Goal: Check status

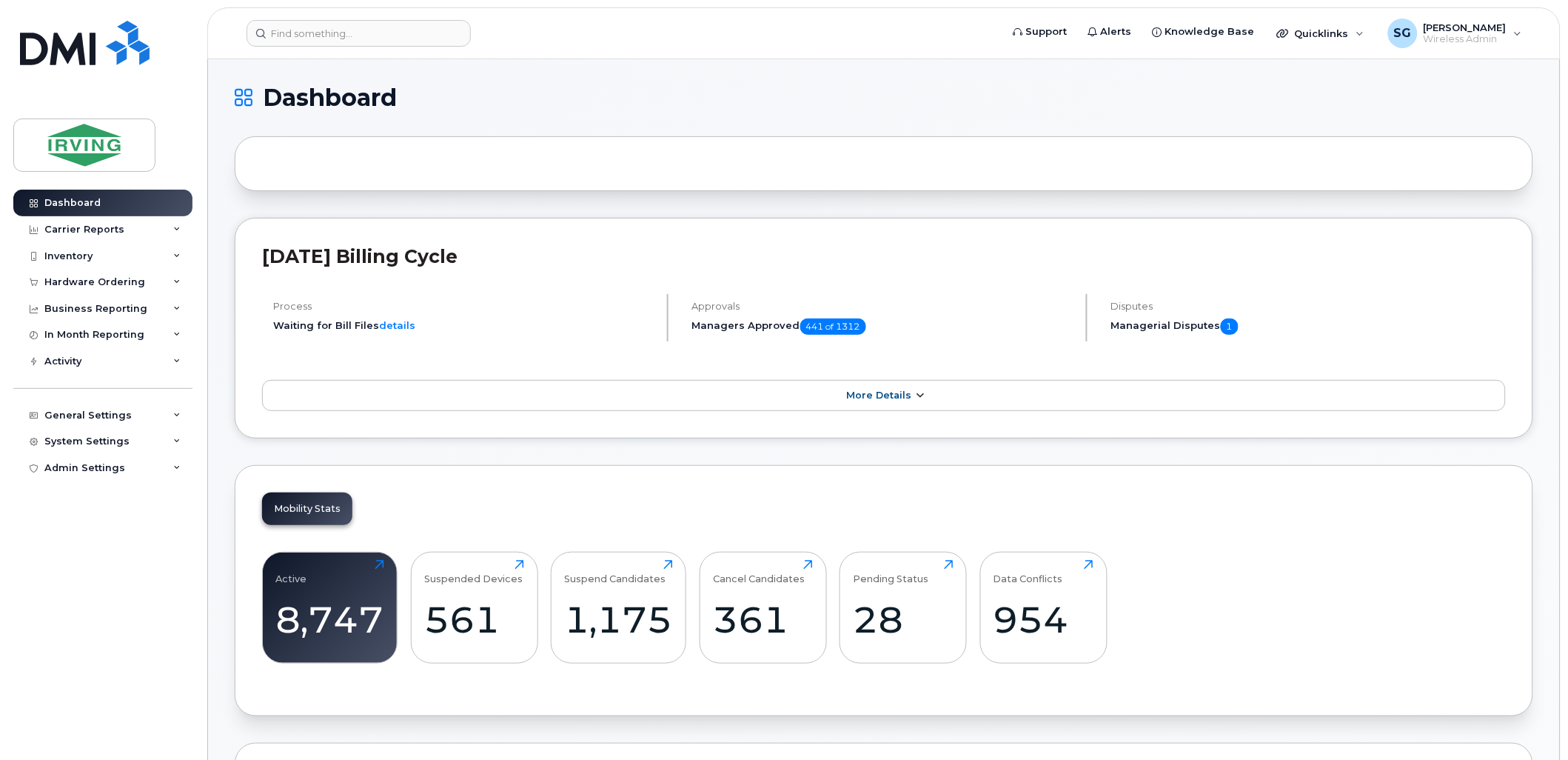
click at [879, 396] on span "More Details" at bounding box center [878, 395] width 65 height 11
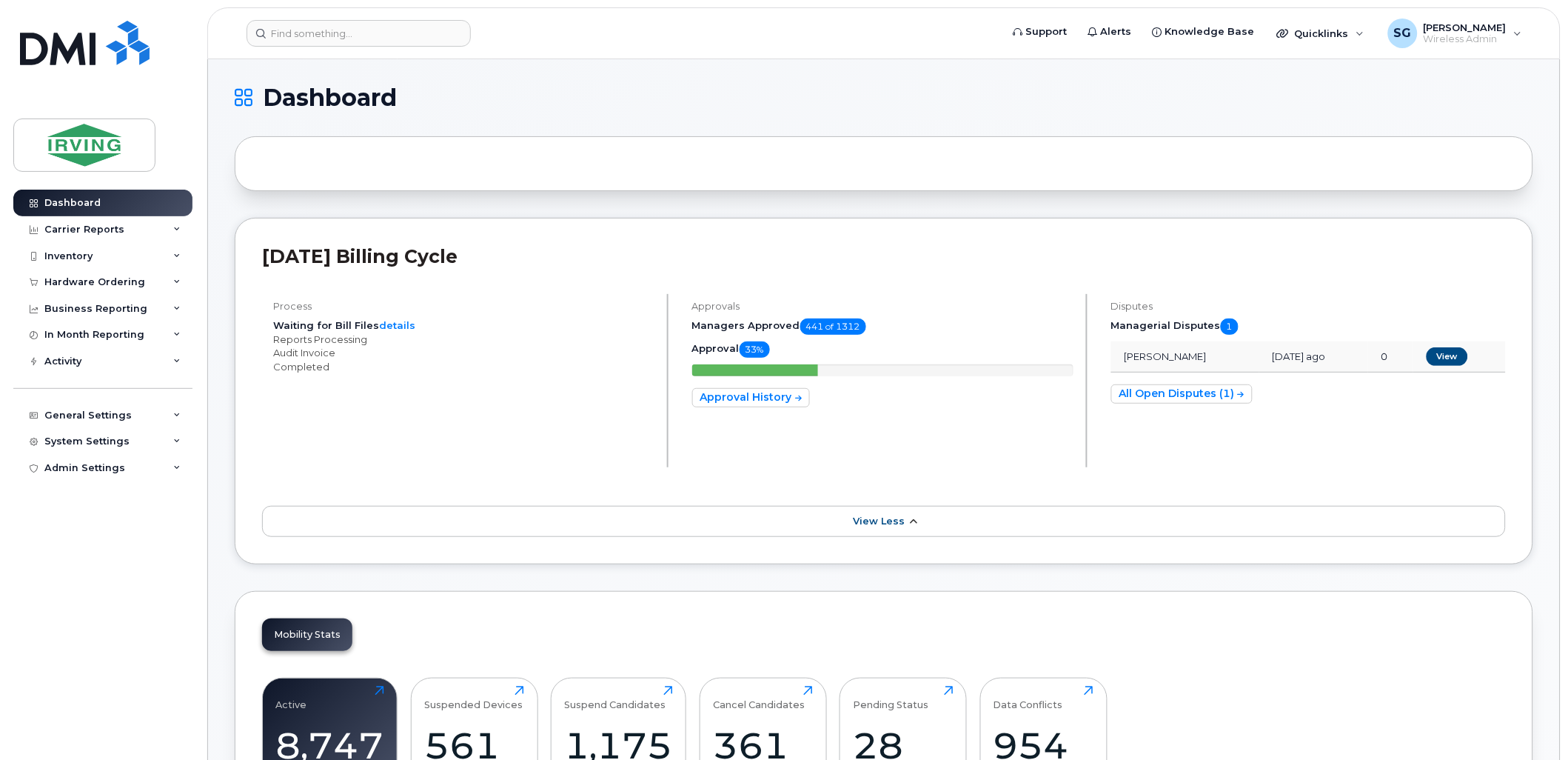
click at [876, 523] on span "View Less" at bounding box center [878, 520] width 51 height 11
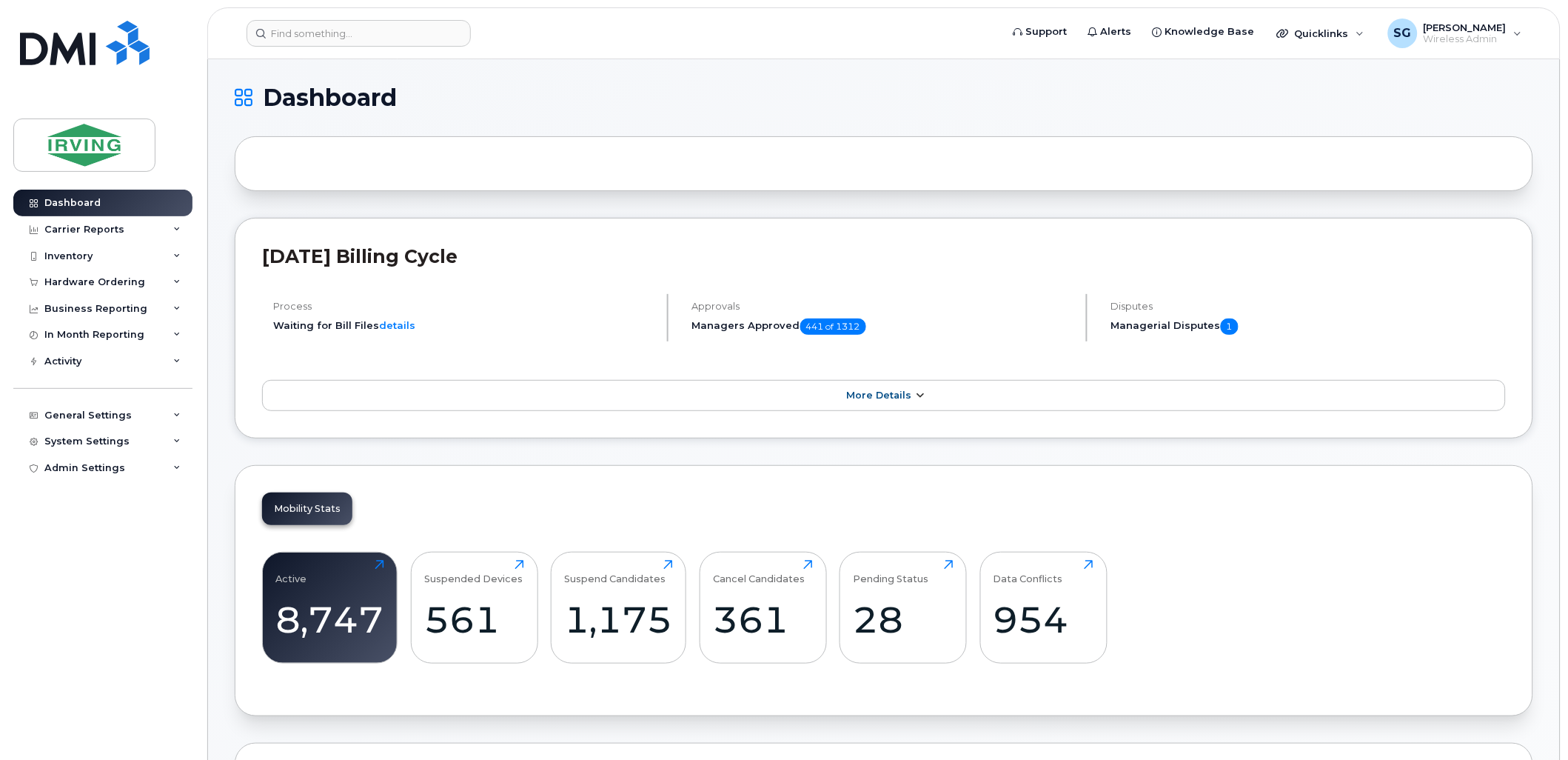
click at [893, 400] on span "More Details" at bounding box center [878, 395] width 65 height 11
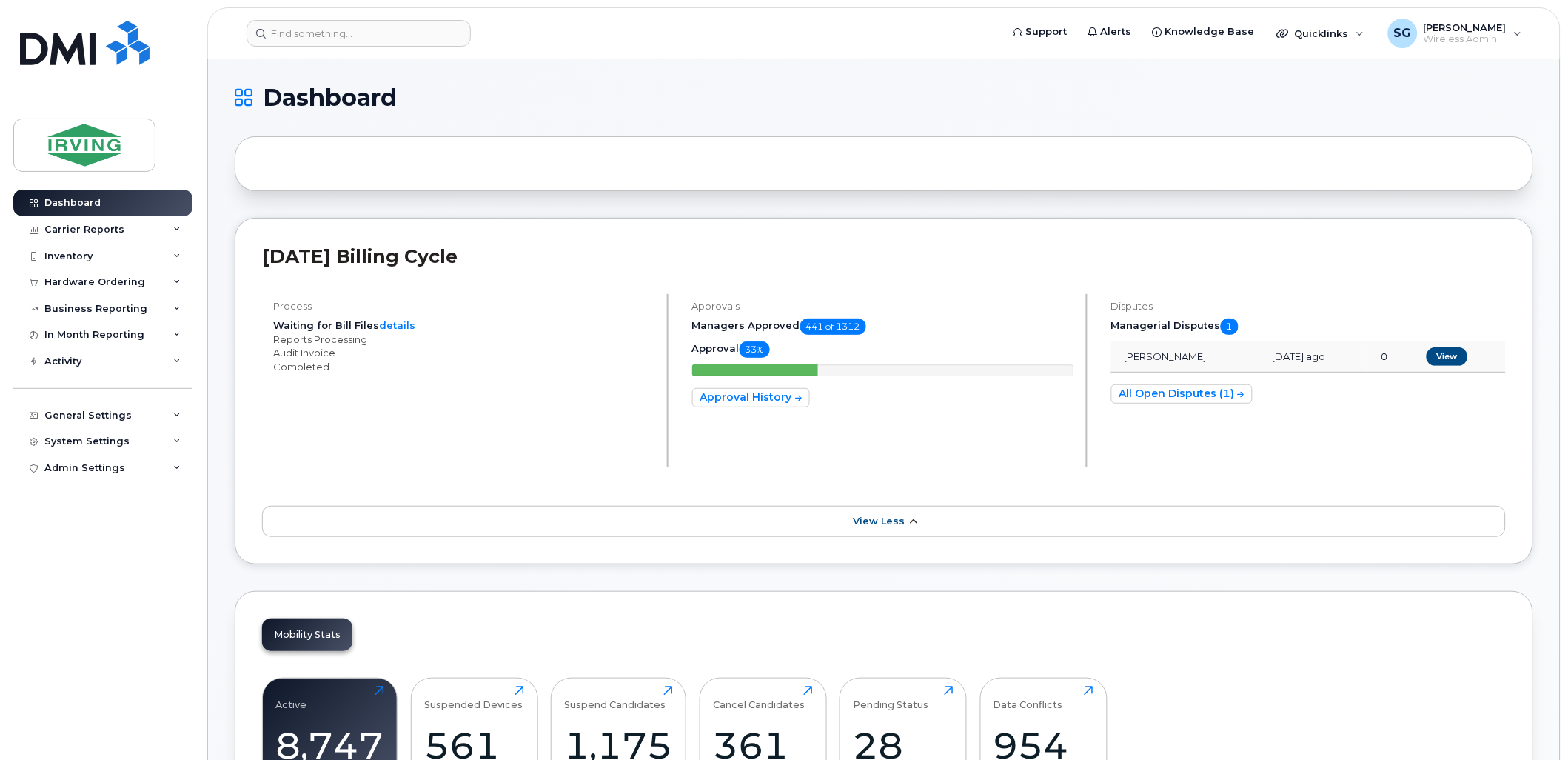
click at [896, 522] on span "View Less" at bounding box center [878, 520] width 51 height 11
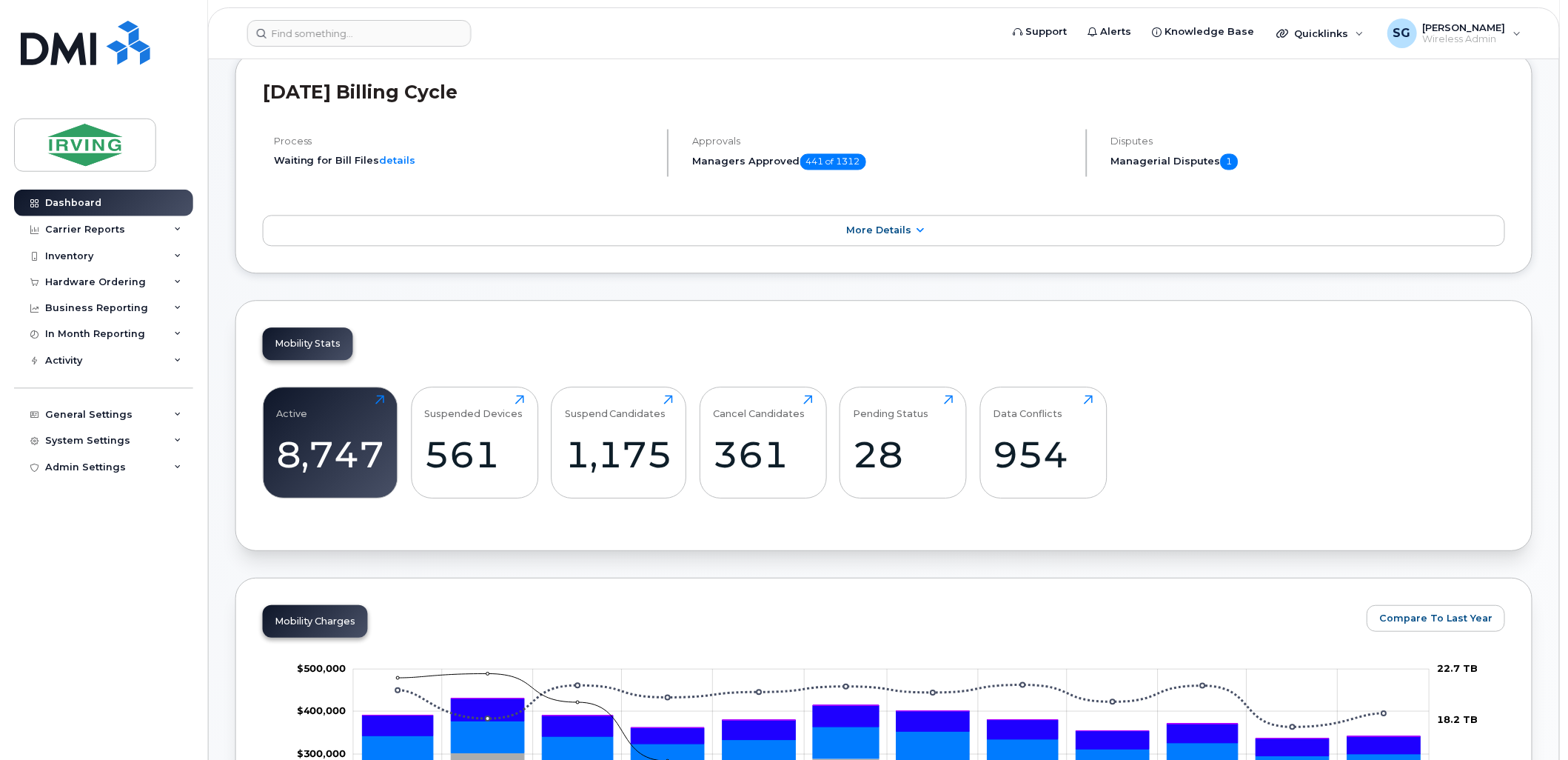
scroll to position [164, 0]
